Goal: Transaction & Acquisition: Download file/media

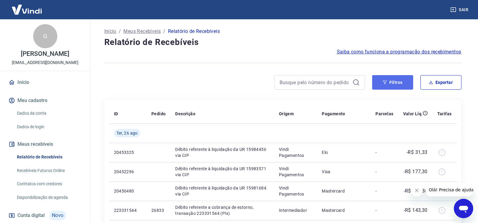
click at [399, 85] on button "Filtros" at bounding box center [393, 82] width 41 height 14
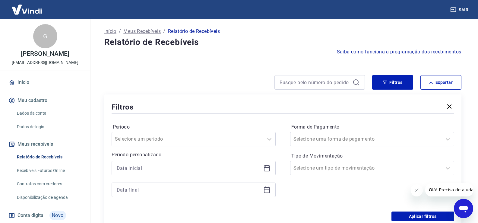
click at [266, 167] on icon at bounding box center [267, 167] width 6 height 1
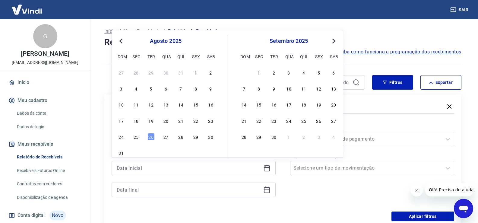
click at [120, 42] on button "Previous Month" at bounding box center [120, 40] width 7 height 7
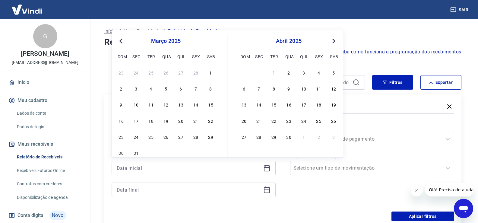
click at [120, 39] on button "Previous Month" at bounding box center [120, 40] width 7 height 7
drag, startPoint x: 124, startPoint y: 42, endPoint x: 121, endPoint y: 44, distance: 3.2
click at [121, 44] on button "Previous Month" at bounding box center [120, 40] width 7 height 7
click at [180, 72] on div "2" at bounding box center [181, 72] width 7 height 7
type input "[DATE]"
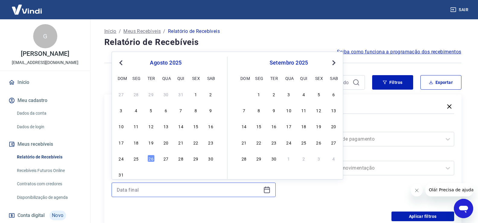
click at [136, 193] on input at bounding box center [189, 189] width 144 height 9
click at [122, 64] on span "Previous Month" at bounding box center [122, 62] width 0 height 7
click at [122, 65] on span "Previous Month" at bounding box center [122, 62] width 0 height 7
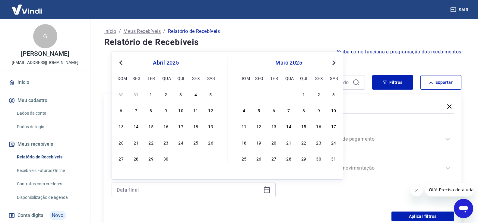
click at [122, 64] on span "Previous Month" at bounding box center [122, 62] width 0 height 7
click at [180, 96] on div "2" at bounding box center [181, 94] width 7 height 7
type input "[DATE]"
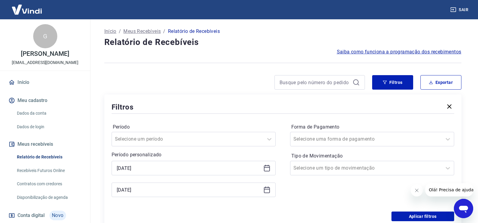
click at [180, 96] on div "Filtros Período Selecione um período Período personalizado Selected date: [DATE…" at bounding box center [282, 161] width 357 height 134
click at [423, 214] on button "Aplicar filtros" at bounding box center [423, 217] width 63 height 10
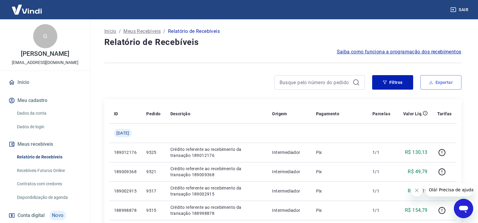
click at [443, 83] on button "Exportar" at bounding box center [441, 82] width 41 height 14
type input "[DATE]"
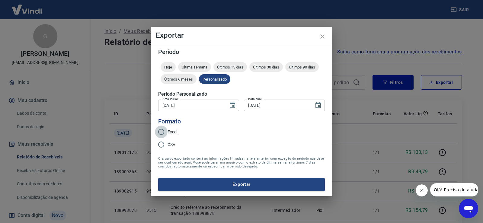
click at [163, 132] on input "Excel" at bounding box center [161, 132] width 13 height 13
radio input "true"
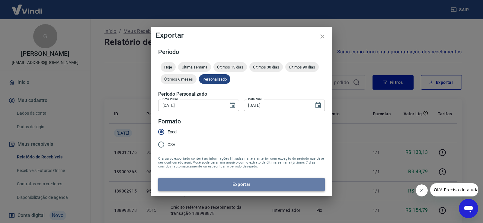
click at [237, 186] on button "Exportar" at bounding box center [241, 184] width 167 height 13
